Goal: Task Accomplishment & Management: Use online tool/utility

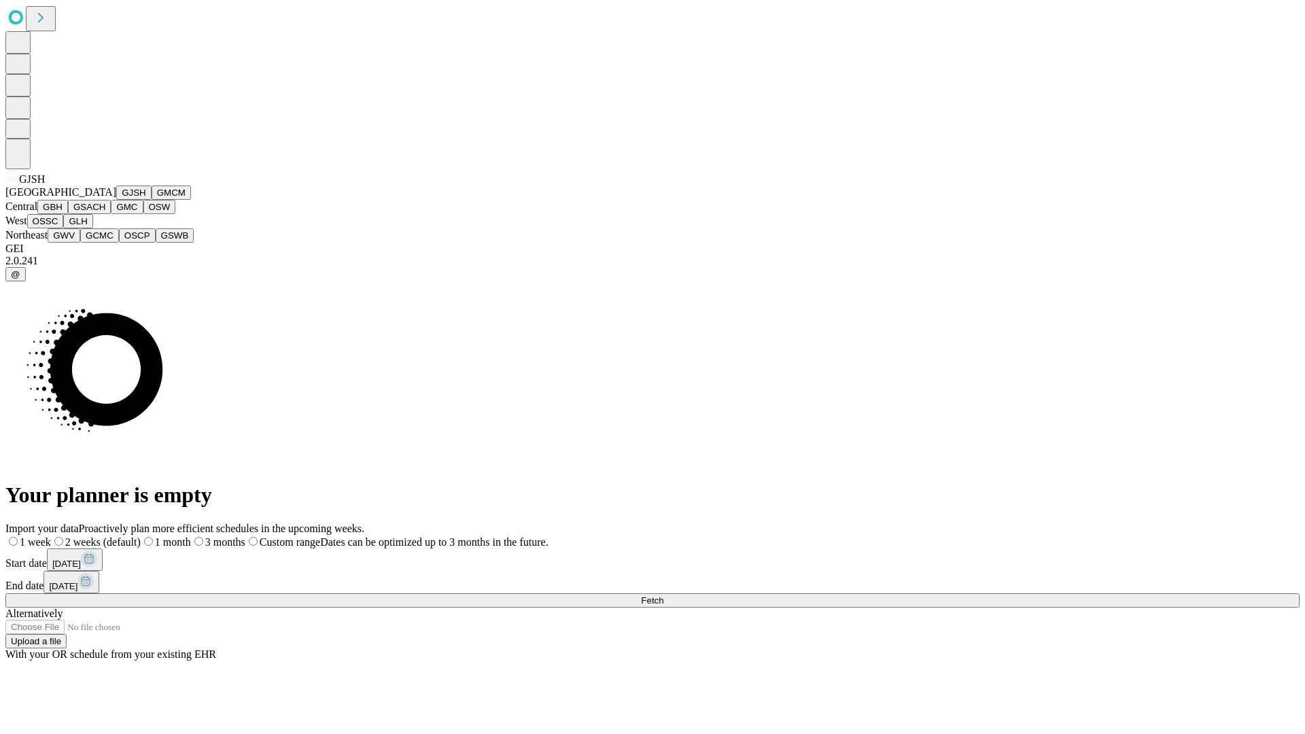
click at [116, 200] on button "GJSH" at bounding box center [133, 192] width 35 height 14
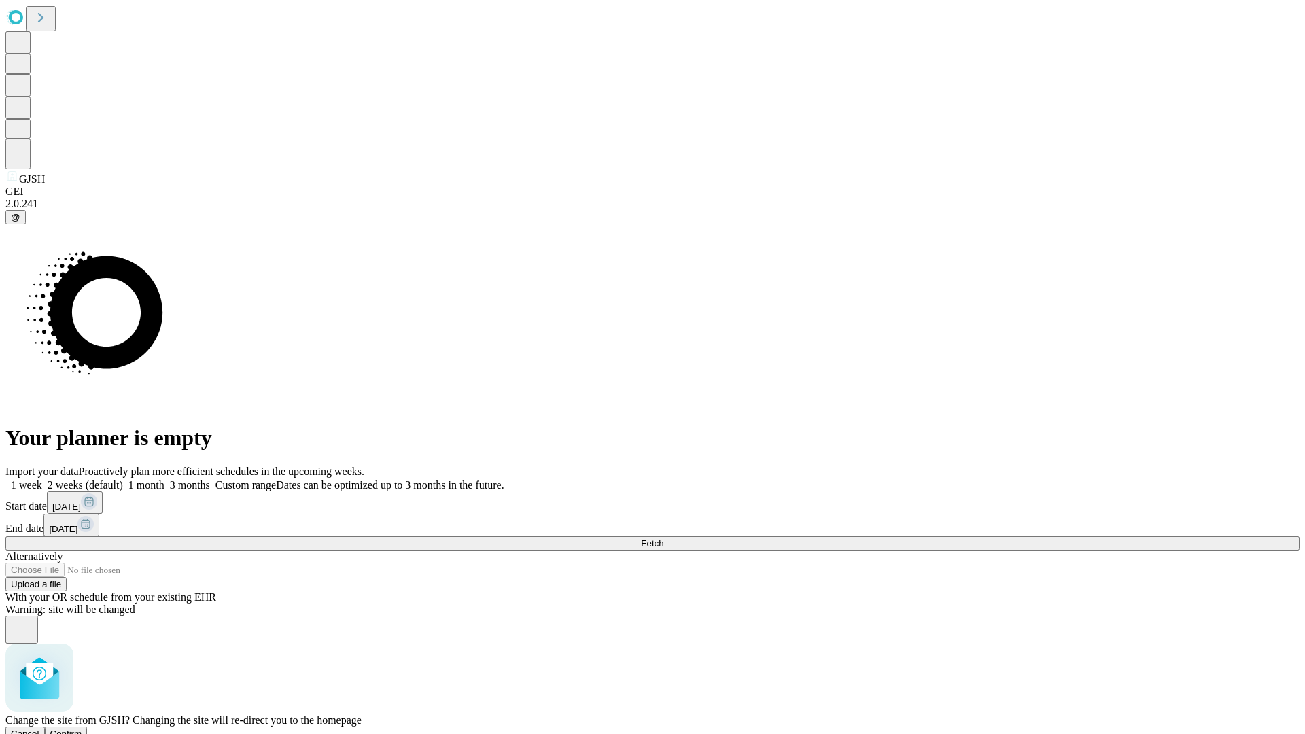
click at [82, 728] on span "Confirm" at bounding box center [66, 733] width 32 height 10
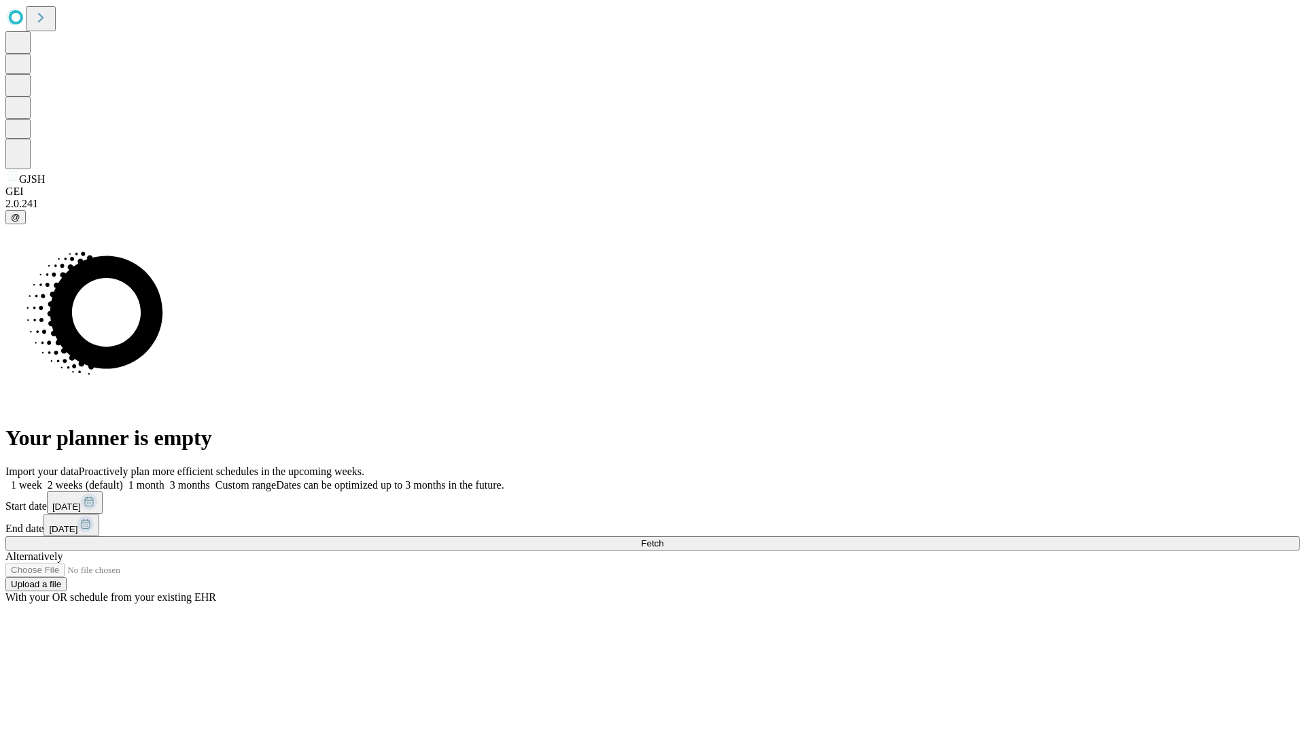
click at [123, 479] on label "2 weeks (default)" at bounding box center [82, 485] width 81 height 12
click at [663, 538] on span "Fetch" at bounding box center [652, 543] width 22 height 10
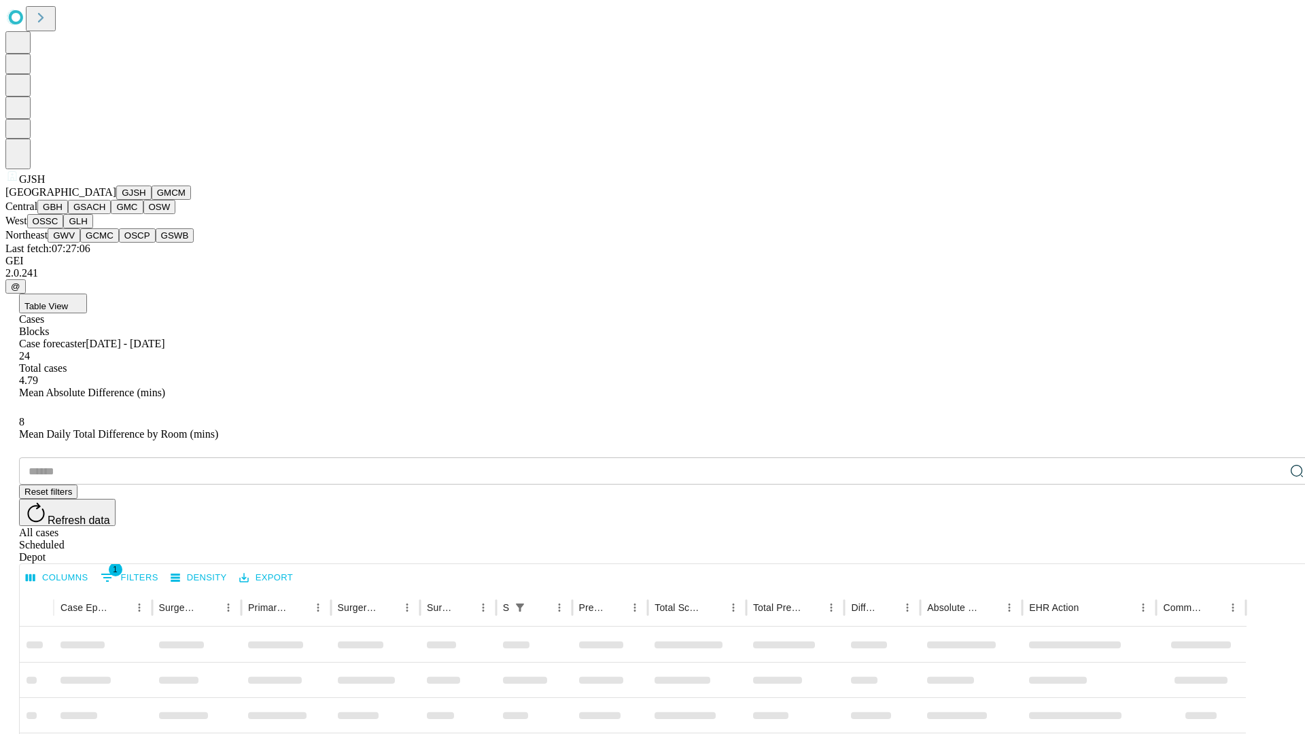
click at [152, 200] on button "GMCM" at bounding box center [171, 192] width 39 height 14
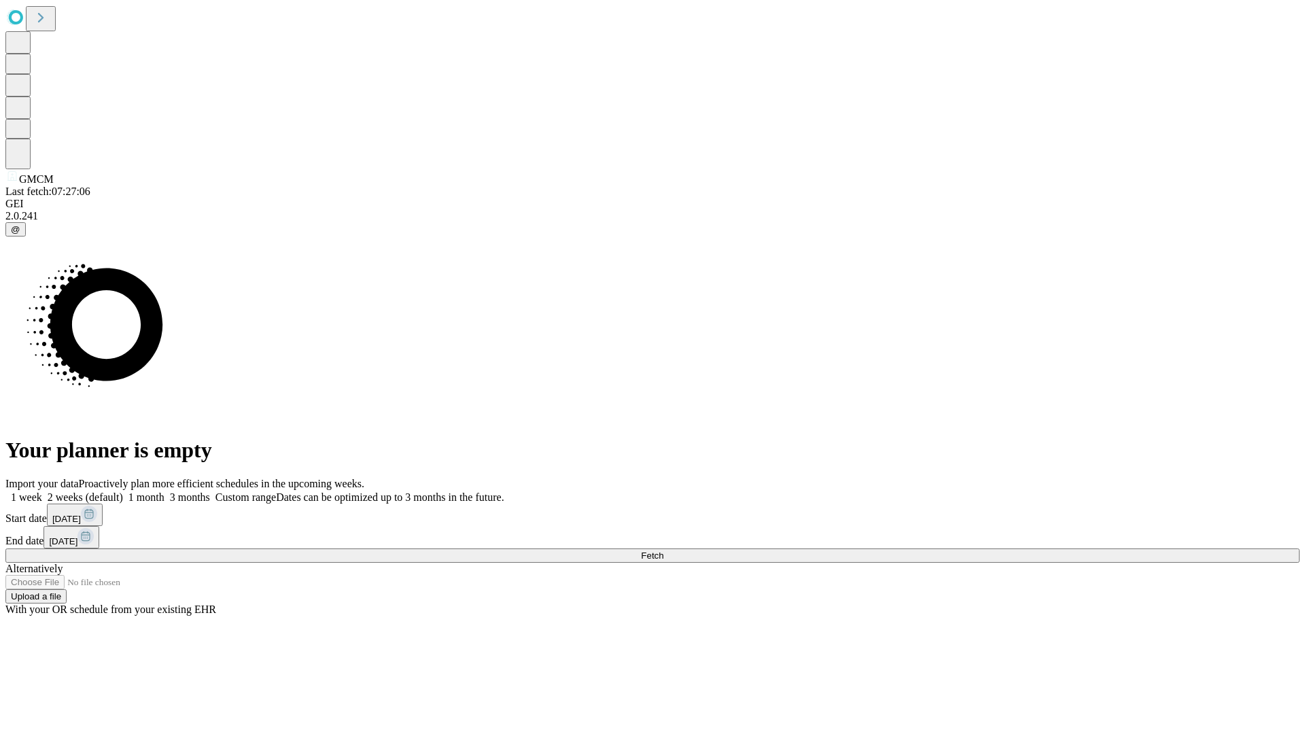
click at [123, 491] on label "2 weeks (default)" at bounding box center [82, 497] width 81 height 12
click at [663, 550] on span "Fetch" at bounding box center [652, 555] width 22 height 10
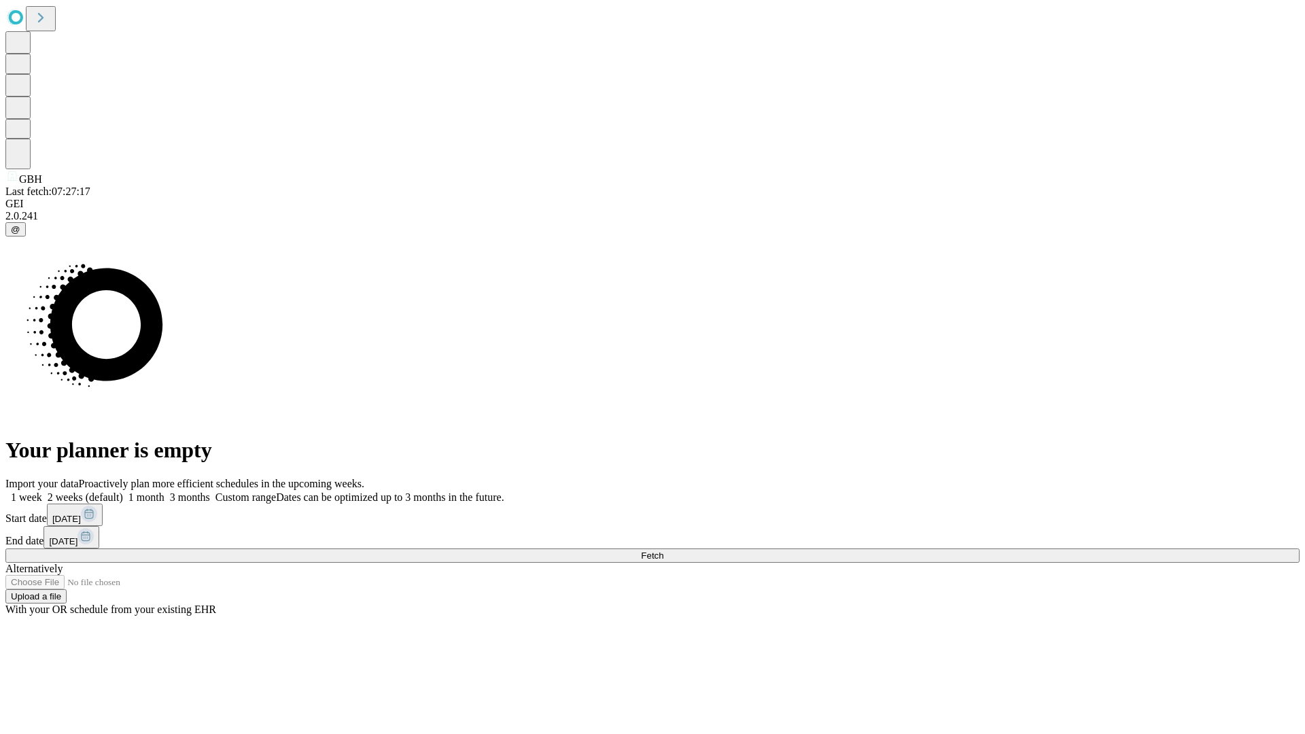
click at [123, 491] on label "2 weeks (default)" at bounding box center [82, 497] width 81 height 12
click at [663, 550] on span "Fetch" at bounding box center [652, 555] width 22 height 10
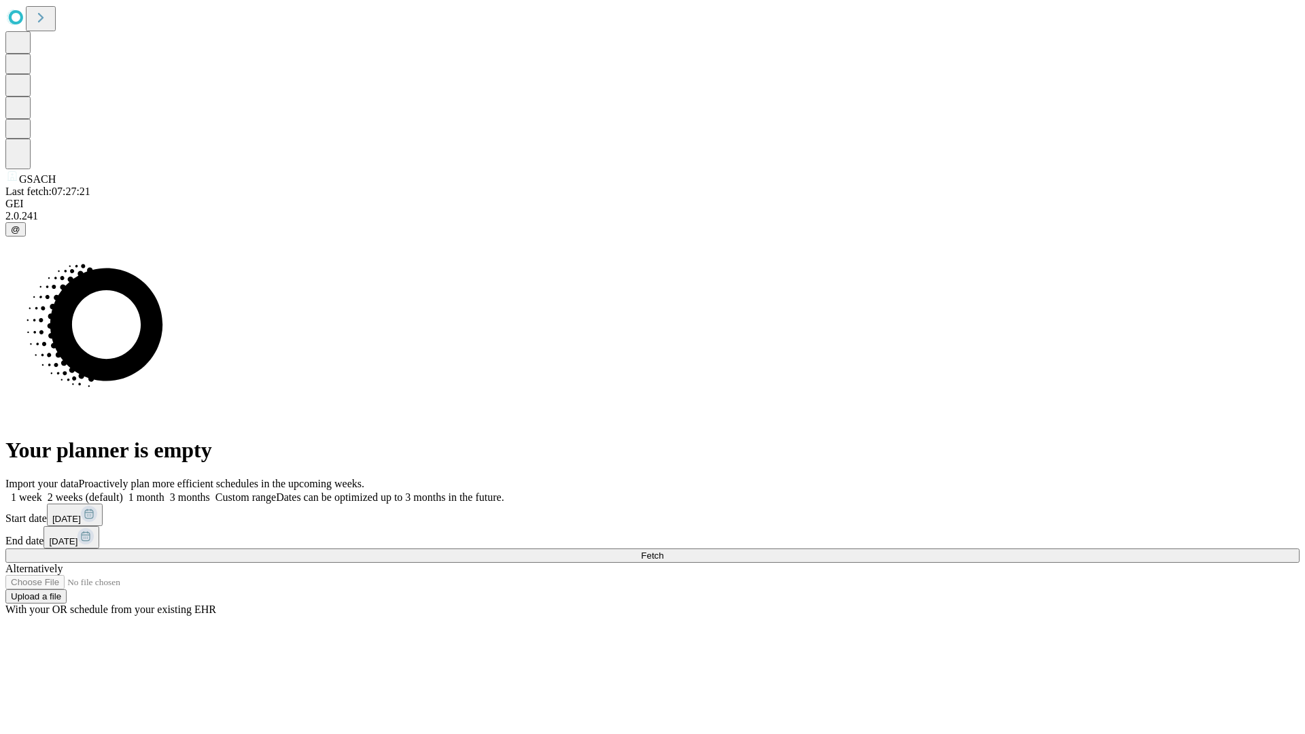
click at [123, 491] on label "2 weeks (default)" at bounding box center [82, 497] width 81 height 12
click at [663, 550] on span "Fetch" at bounding box center [652, 555] width 22 height 10
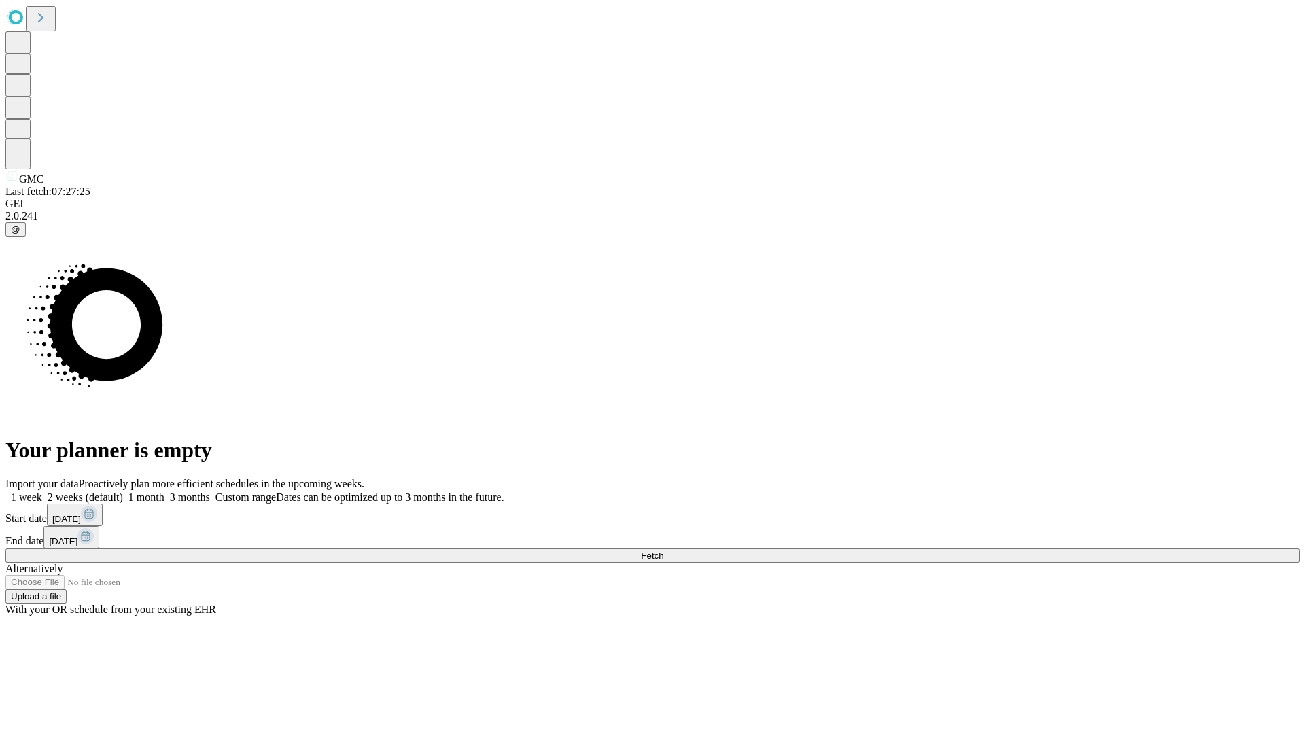
click at [123, 491] on label "2 weeks (default)" at bounding box center [82, 497] width 81 height 12
click at [663, 550] on span "Fetch" at bounding box center [652, 555] width 22 height 10
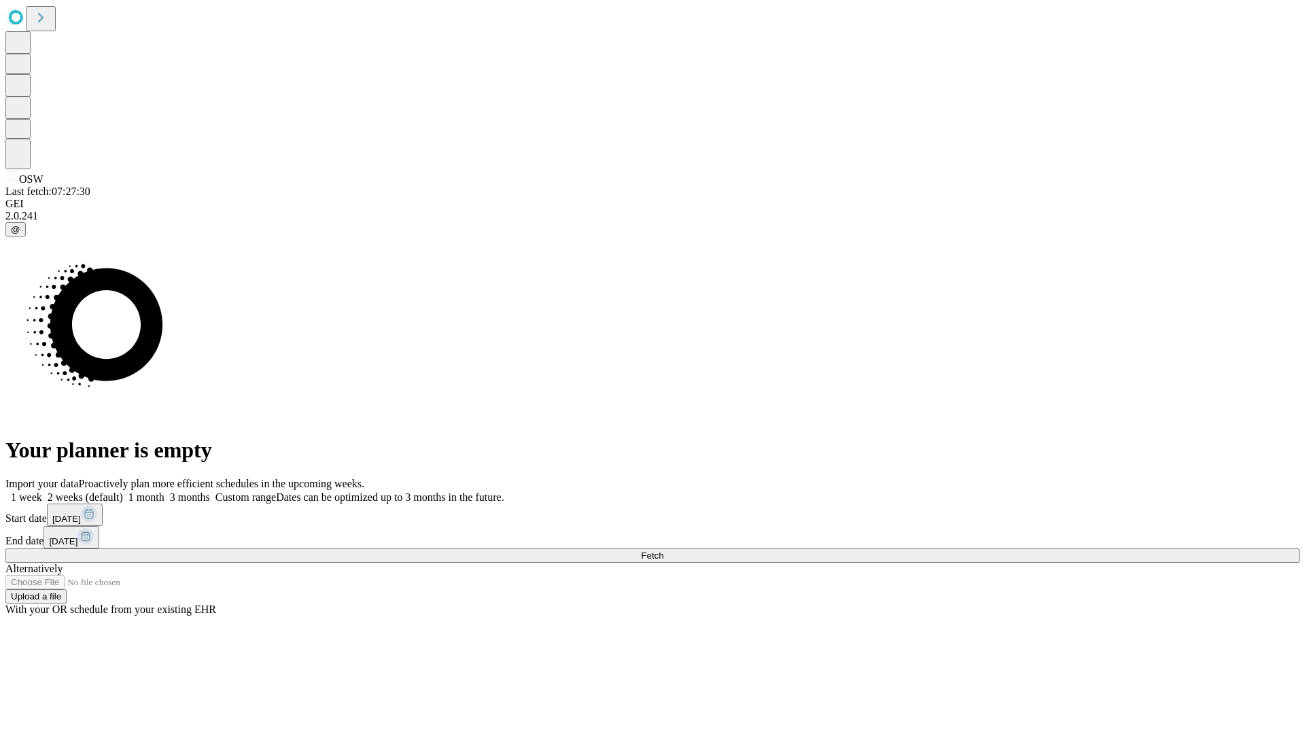
click at [123, 491] on label "2 weeks (default)" at bounding box center [82, 497] width 81 height 12
click at [663, 550] on span "Fetch" at bounding box center [652, 555] width 22 height 10
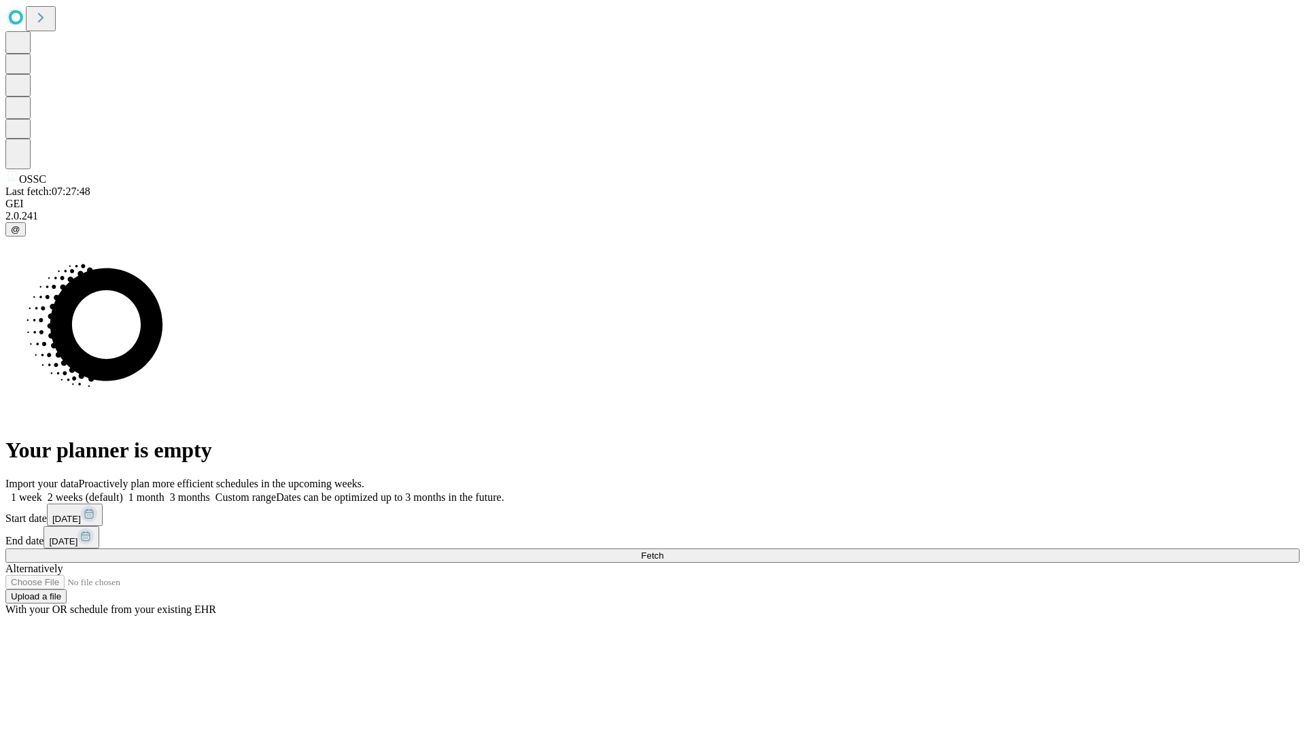
click at [663, 550] on span "Fetch" at bounding box center [652, 555] width 22 height 10
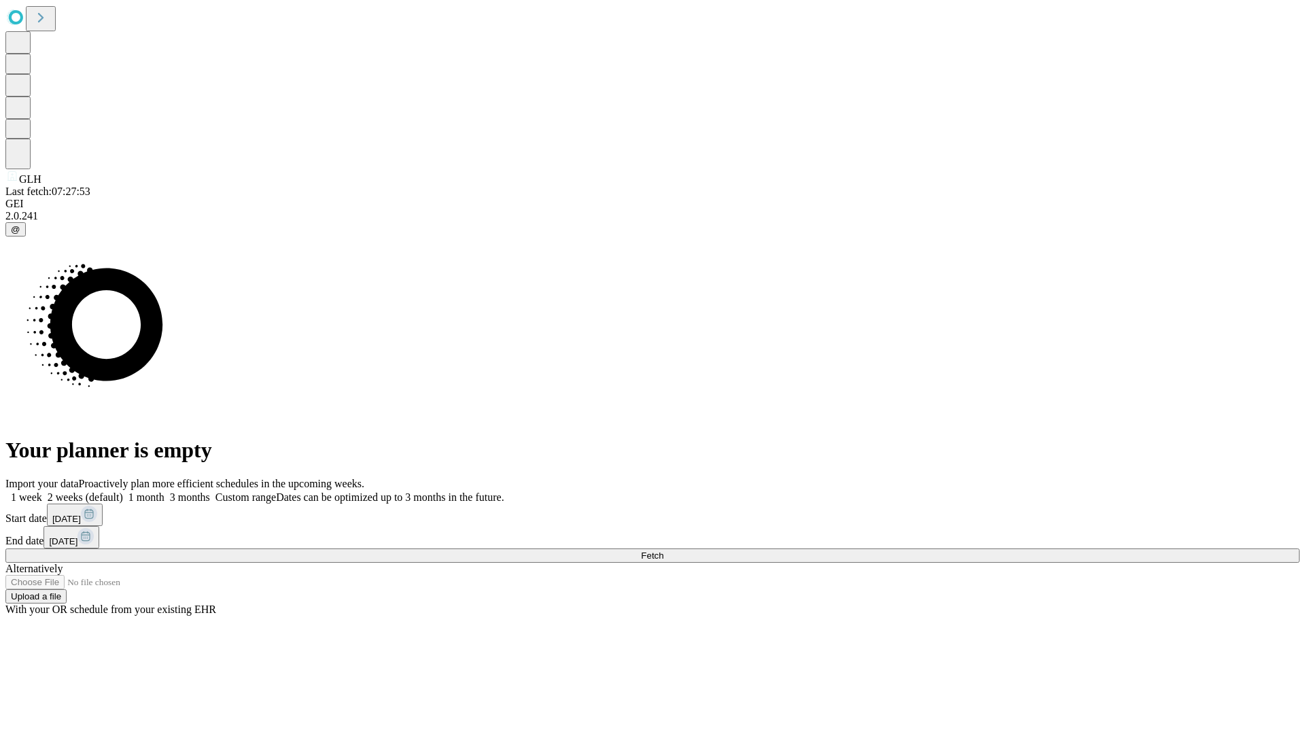
click at [123, 491] on label "2 weeks (default)" at bounding box center [82, 497] width 81 height 12
click at [663, 550] on span "Fetch" at bounding box center [652, 555] width 22 height 10
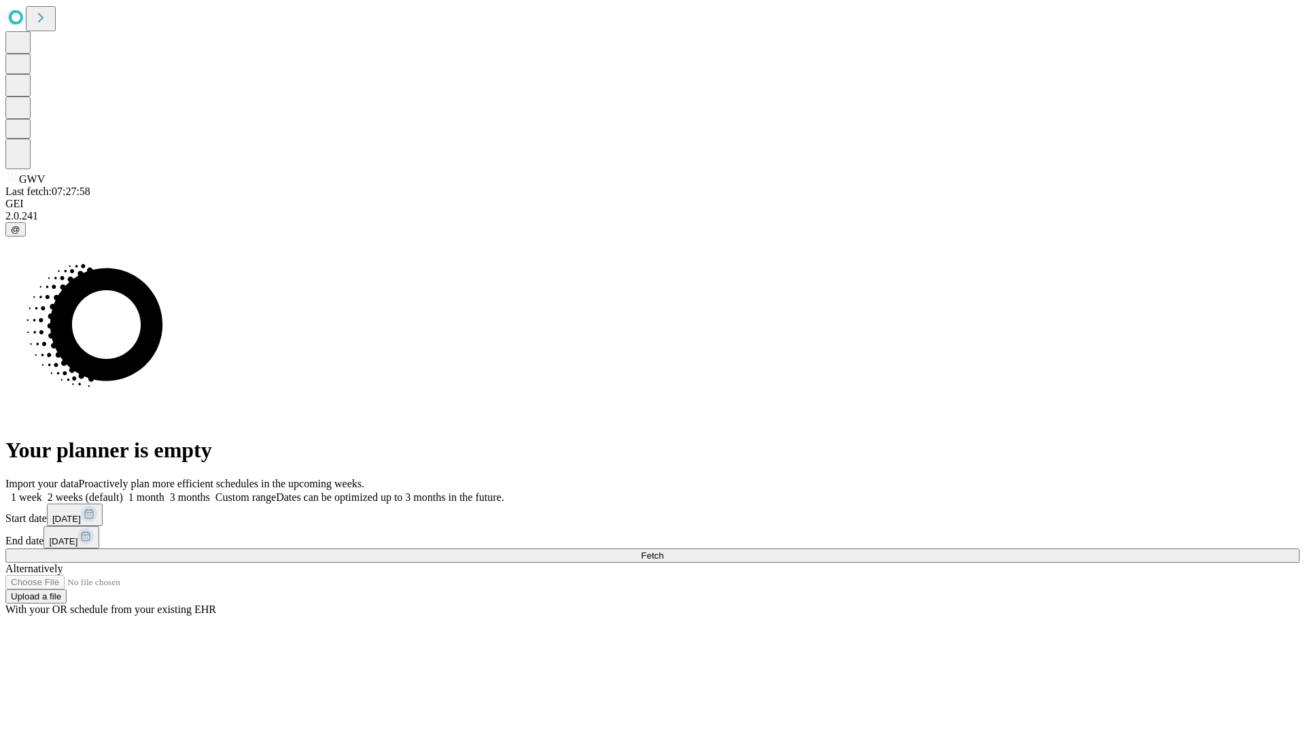
click at [123, 491] on label "2 weeks (default)" at bounding box center [82, 497] width 81 height 12
click at [663, 550] on span "Fetch" at bounding box center [652, 555] width 22 height 10
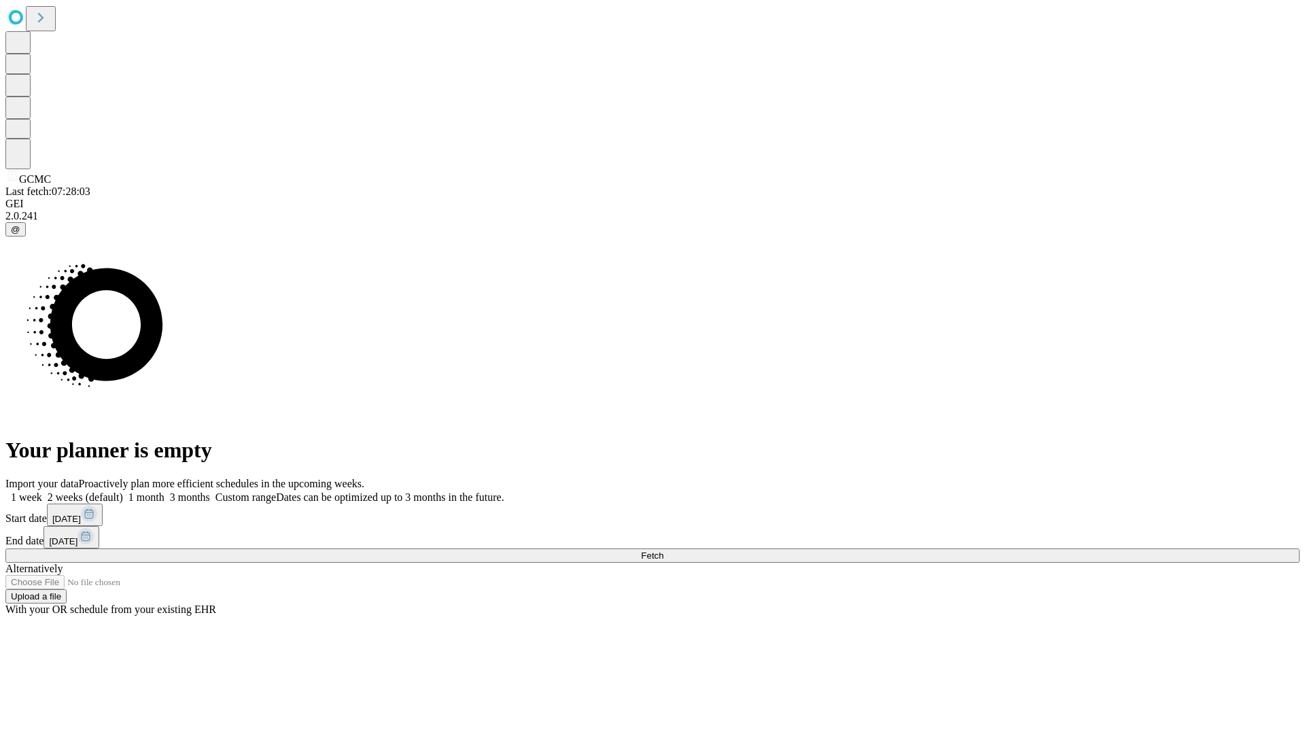
click at [123, 491] on label "2 weeks (default)" at bounding box center [82, 497] width 81 height 12
click at [663, 550] on span "Fetch" at bounding box center [652, 555] width 22 height 10
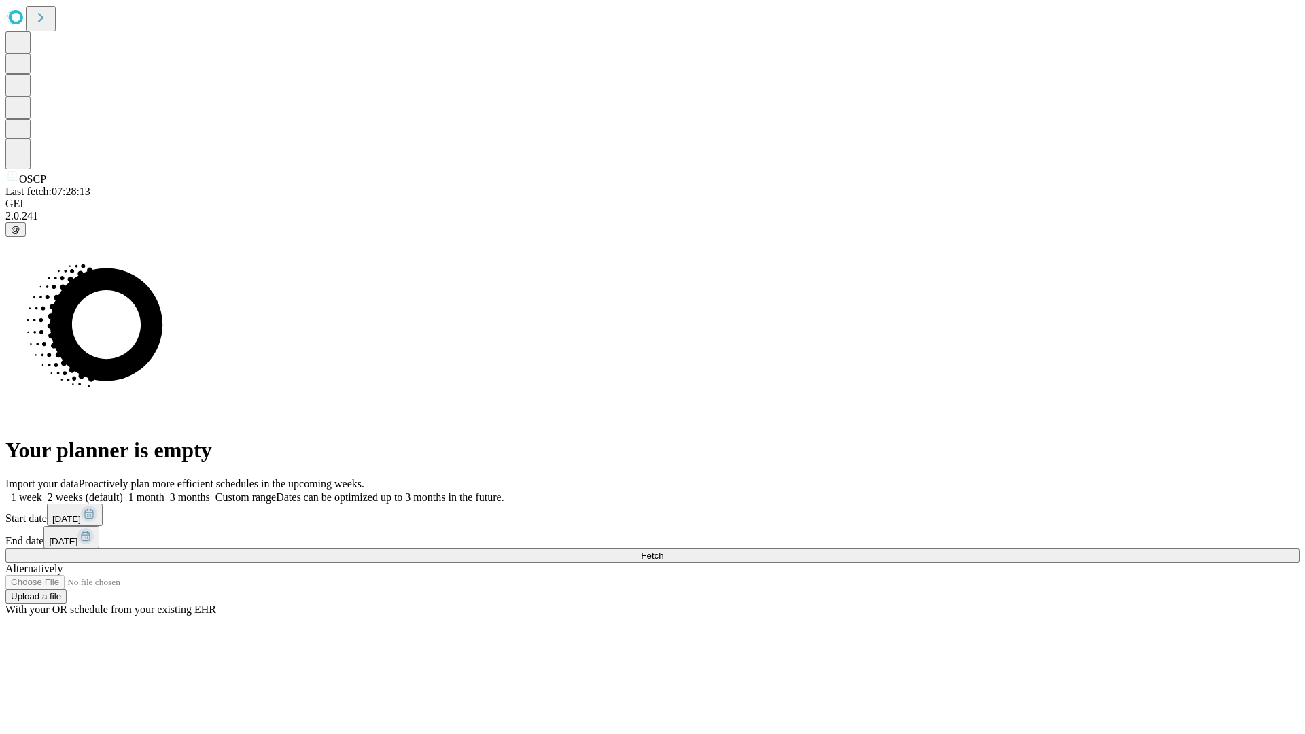
click at [123, 491] on label "2 weeks (default)" at bounding box center [82, 497] width 81 height 12
click at [663, 550] on span "Fetch" at bounding box center [652, 555] width 22 height 10
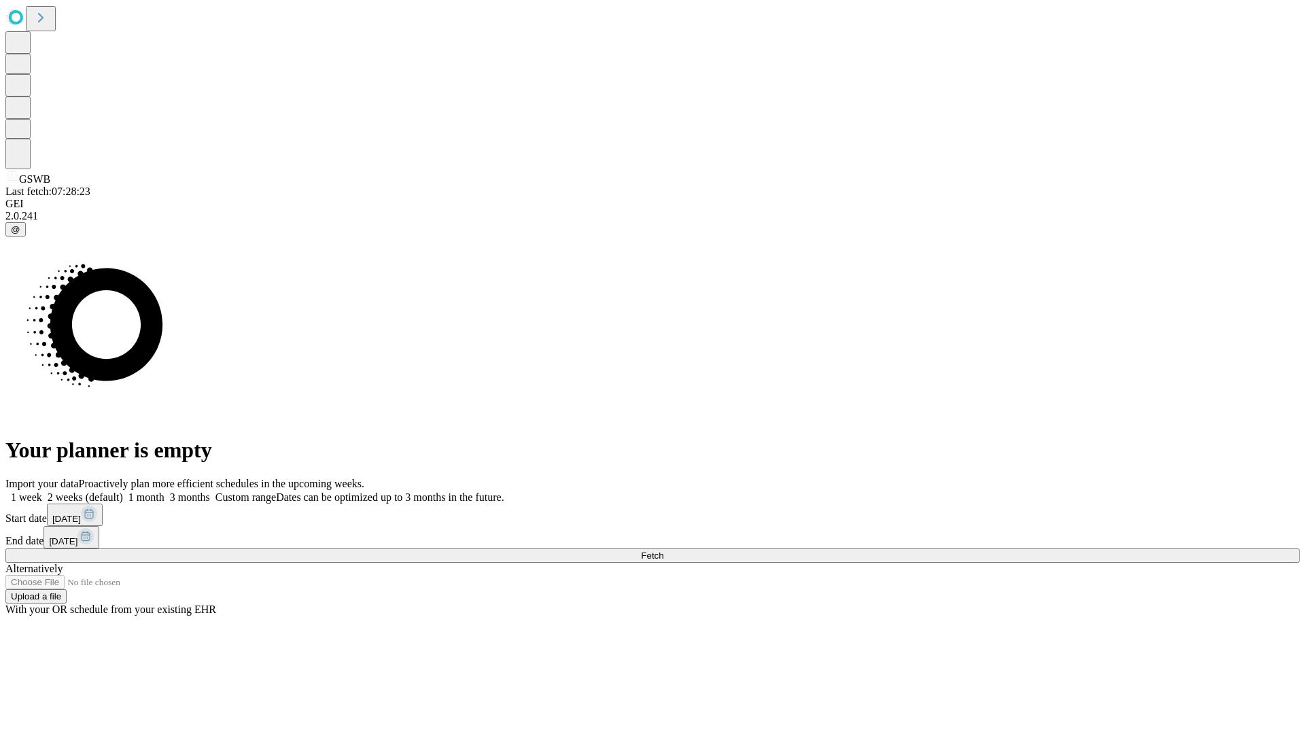
click at [123, 491] on label "2 weeks (default)" at bounding box center [82, 497] width 81 height 12
click at [663, 550] on span "Fetch" at bounding box center [652, 555] width 22 height 10
